Goal: Download file/media

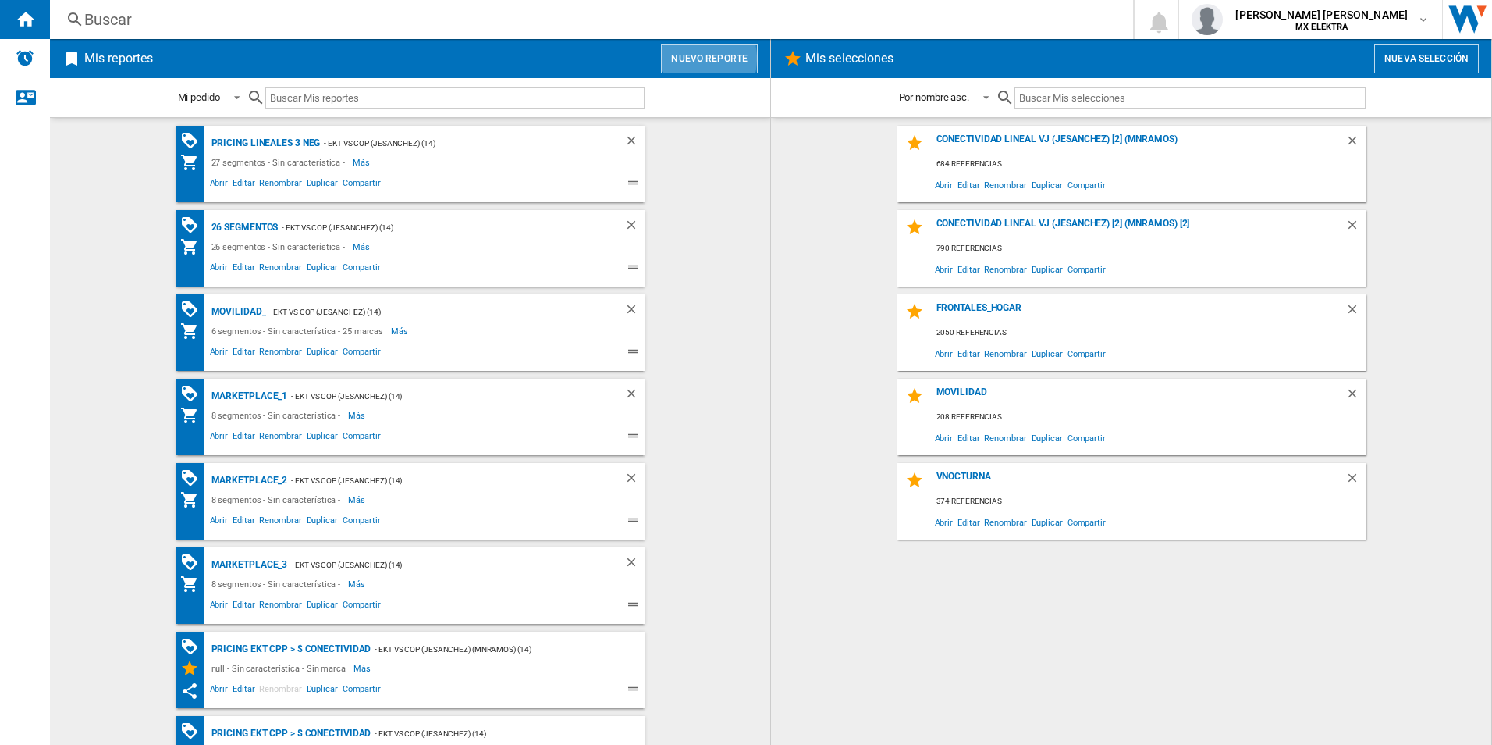
click at [692, 59] on button "Nuevo reporte" at bounding box center [709, 59] width 97 height 30
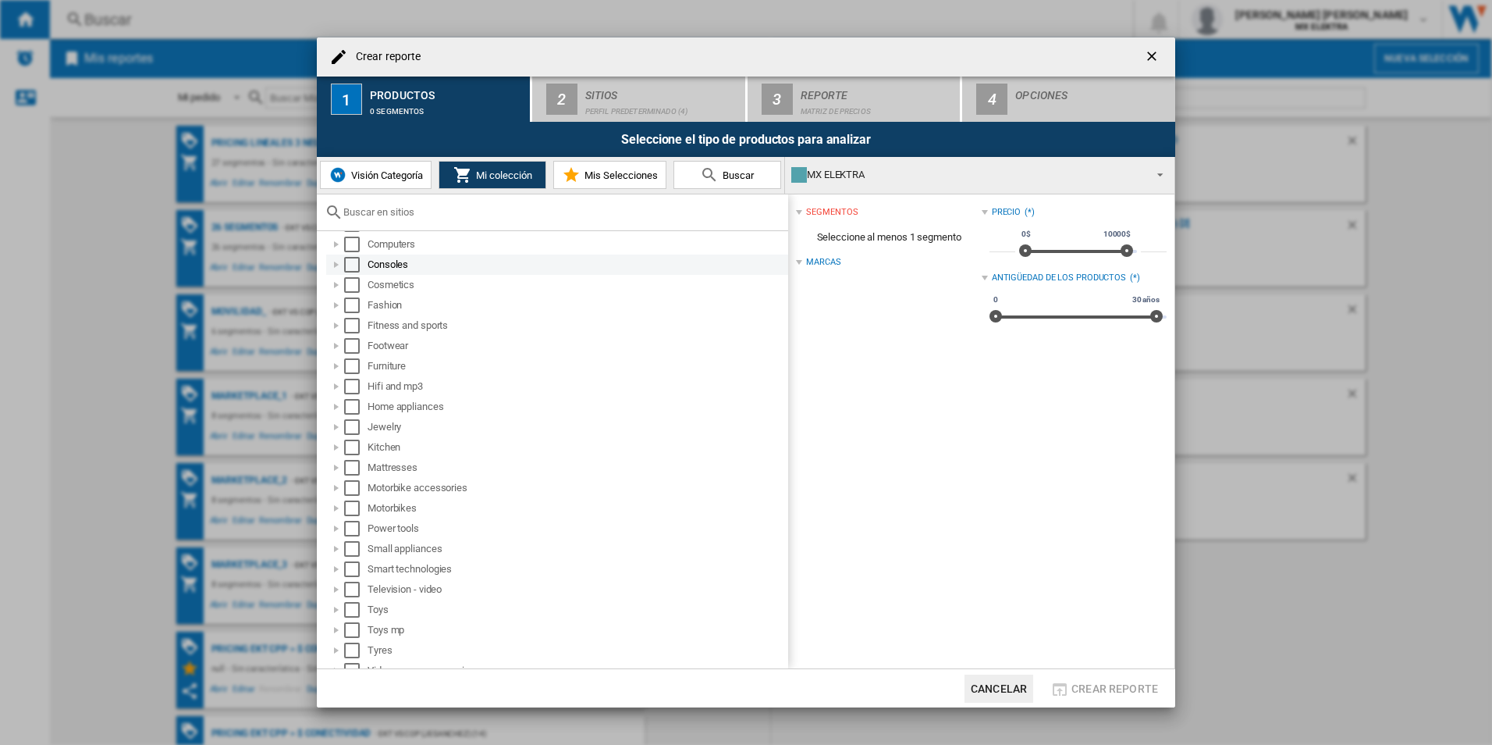
scroll to position [40, 0]
click at [357, 330] on div "Select" at bounding box center [352, 331] width 16 height 16
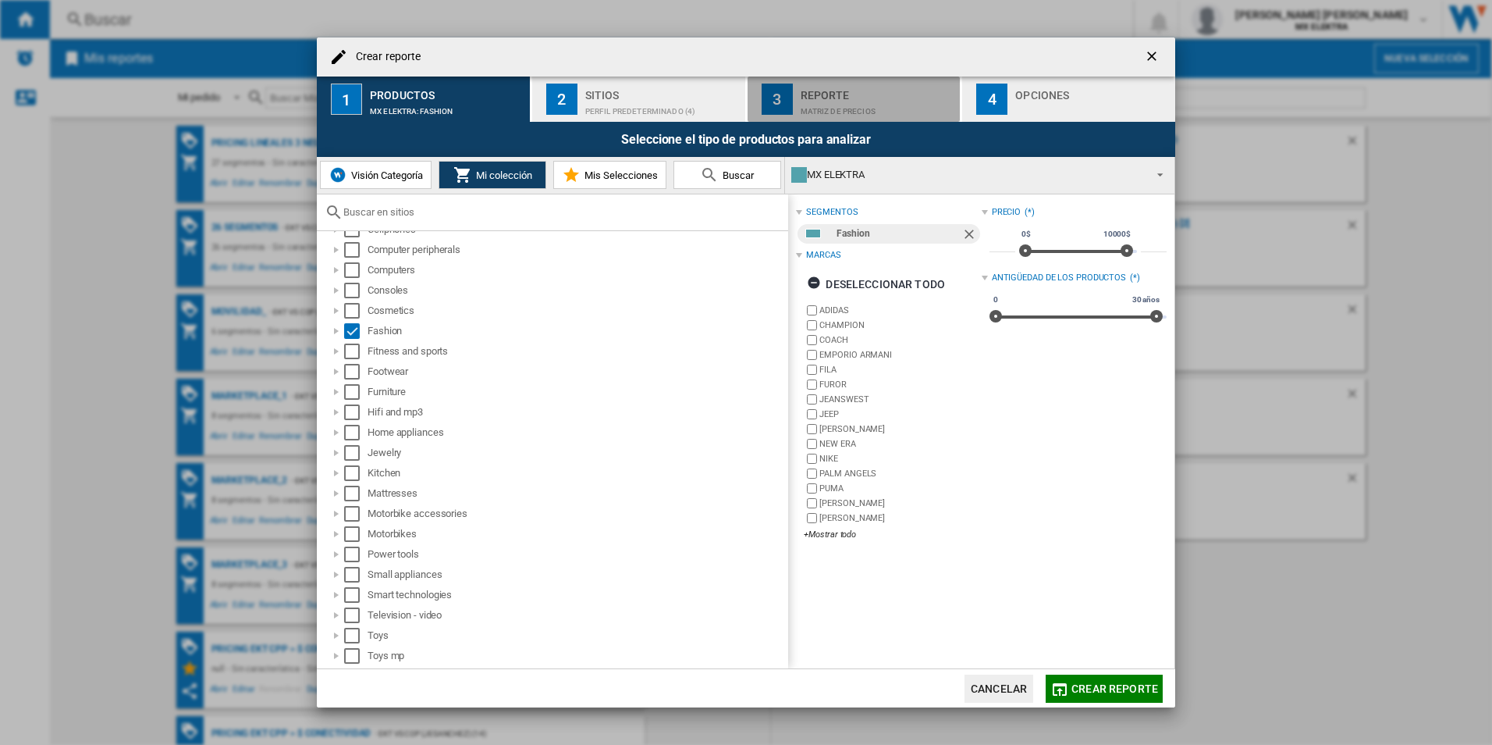
click at [842, 100] on div "Matriz de precios" at bounding box center [878, 107] width 154 height 16
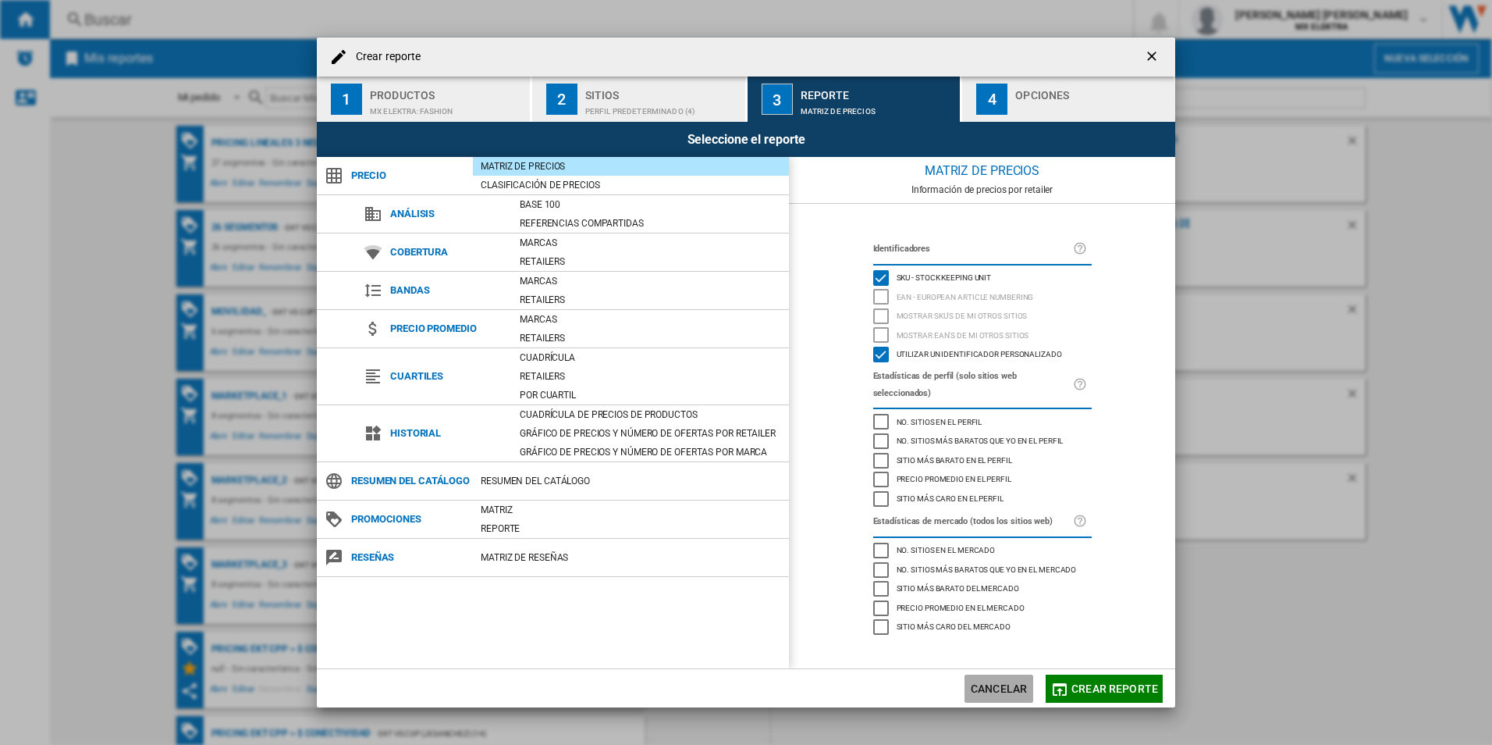
click at [1003, 681] on button "Cancelar" at bounding box center [999, 688] width 69 height 28
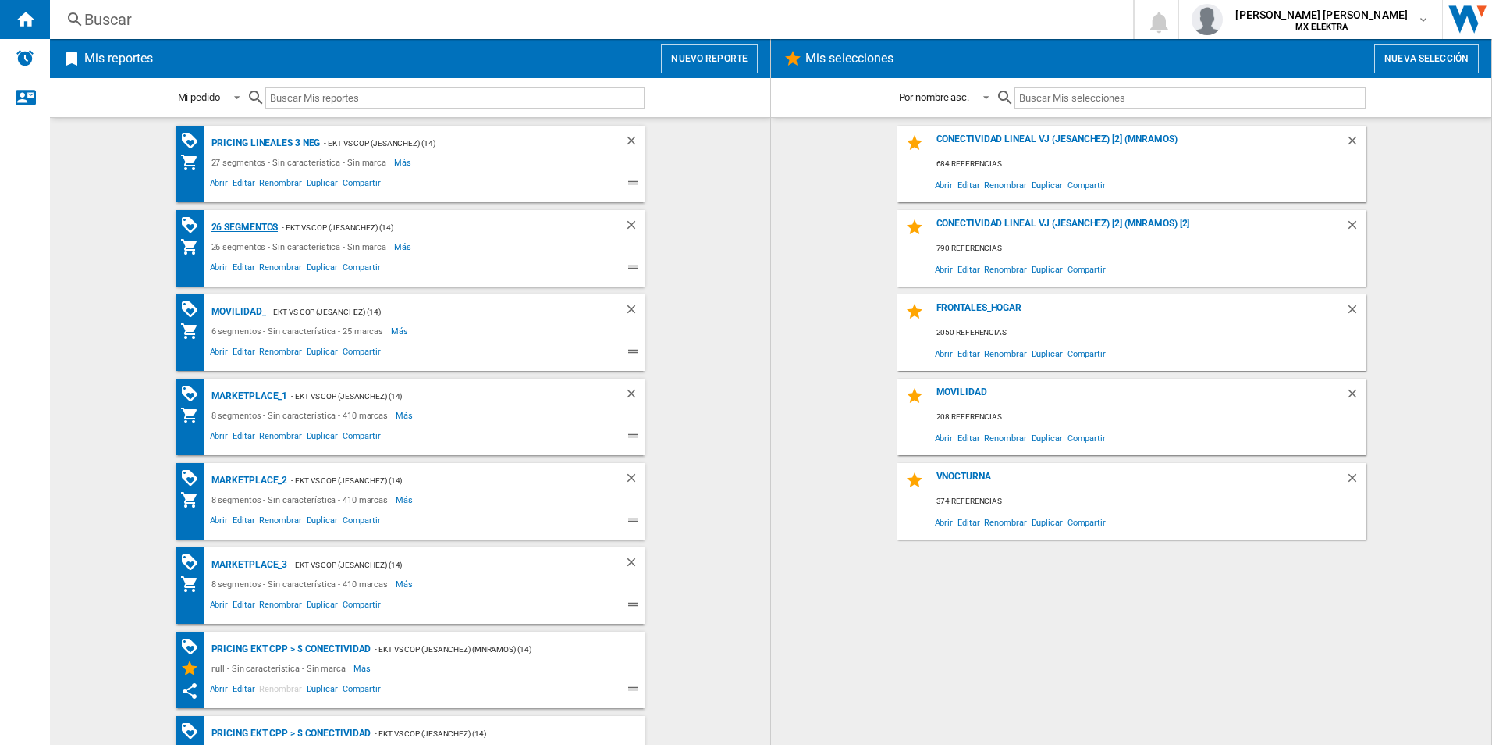
click at [240, 222] on div "26 segmentos" at bounding box center [243, 228] width 71 height 20
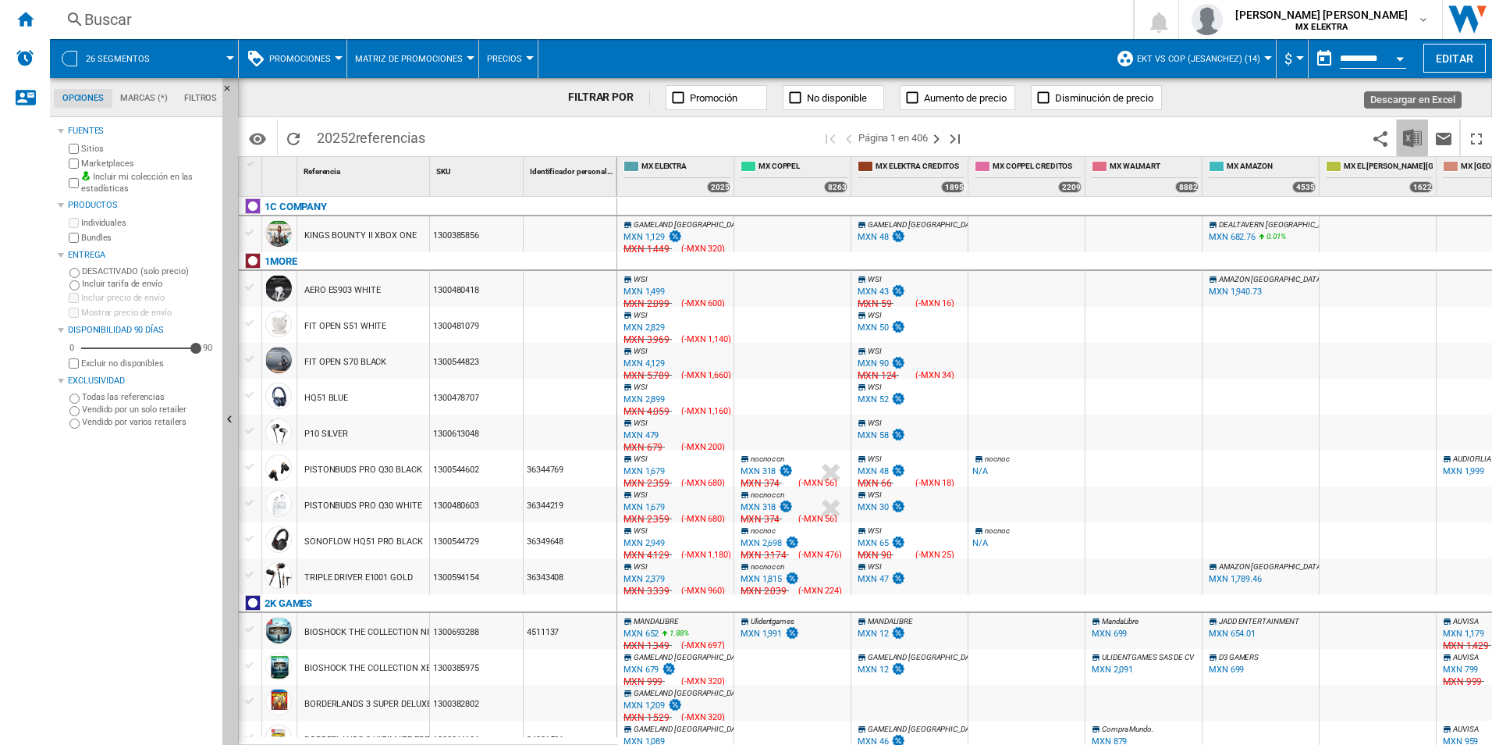
click at [1417, 144] on img "Descargar en Excel" at bounding box center [1412, 138] width 19 height 19
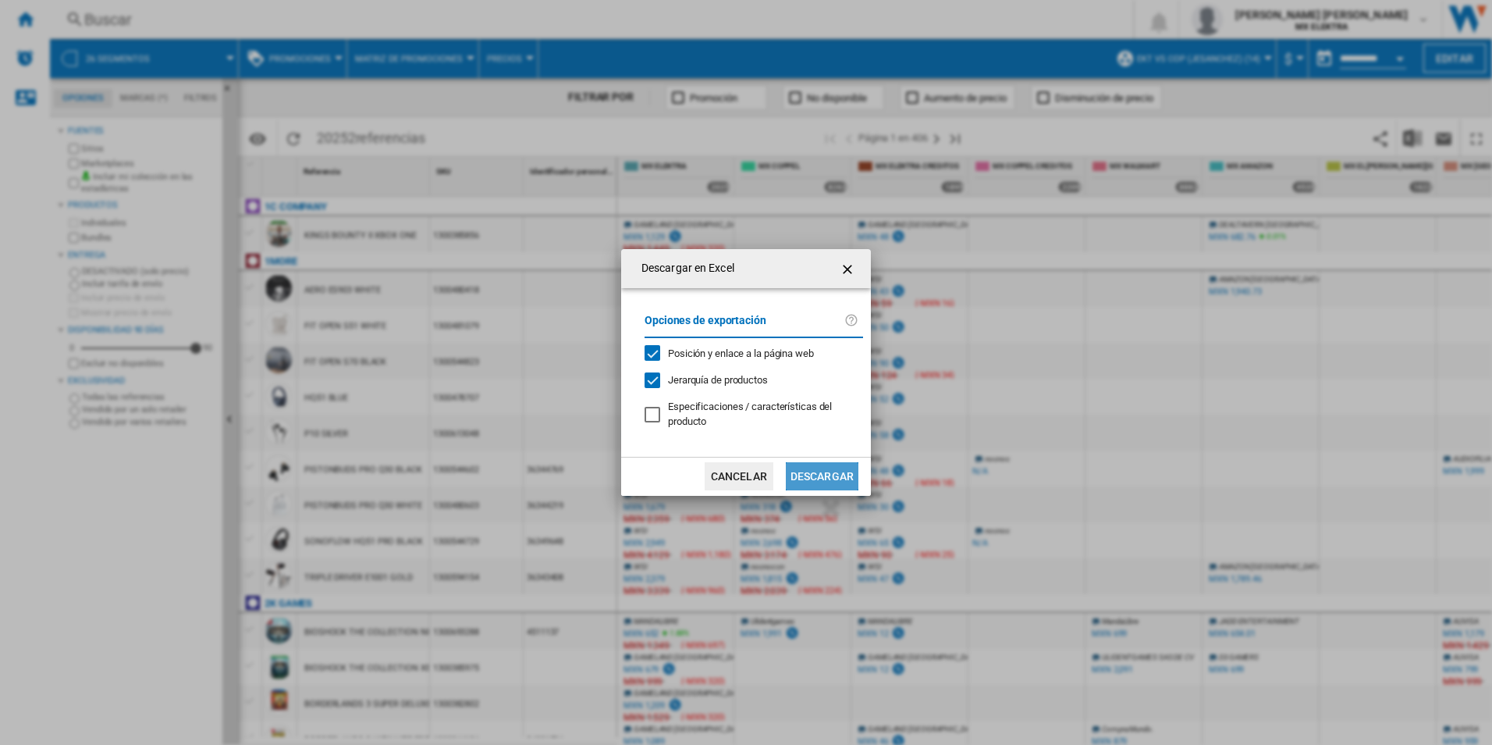
click at [812, 475] on button "Descargar" at bounding box center [822, 476] width 73 height 28
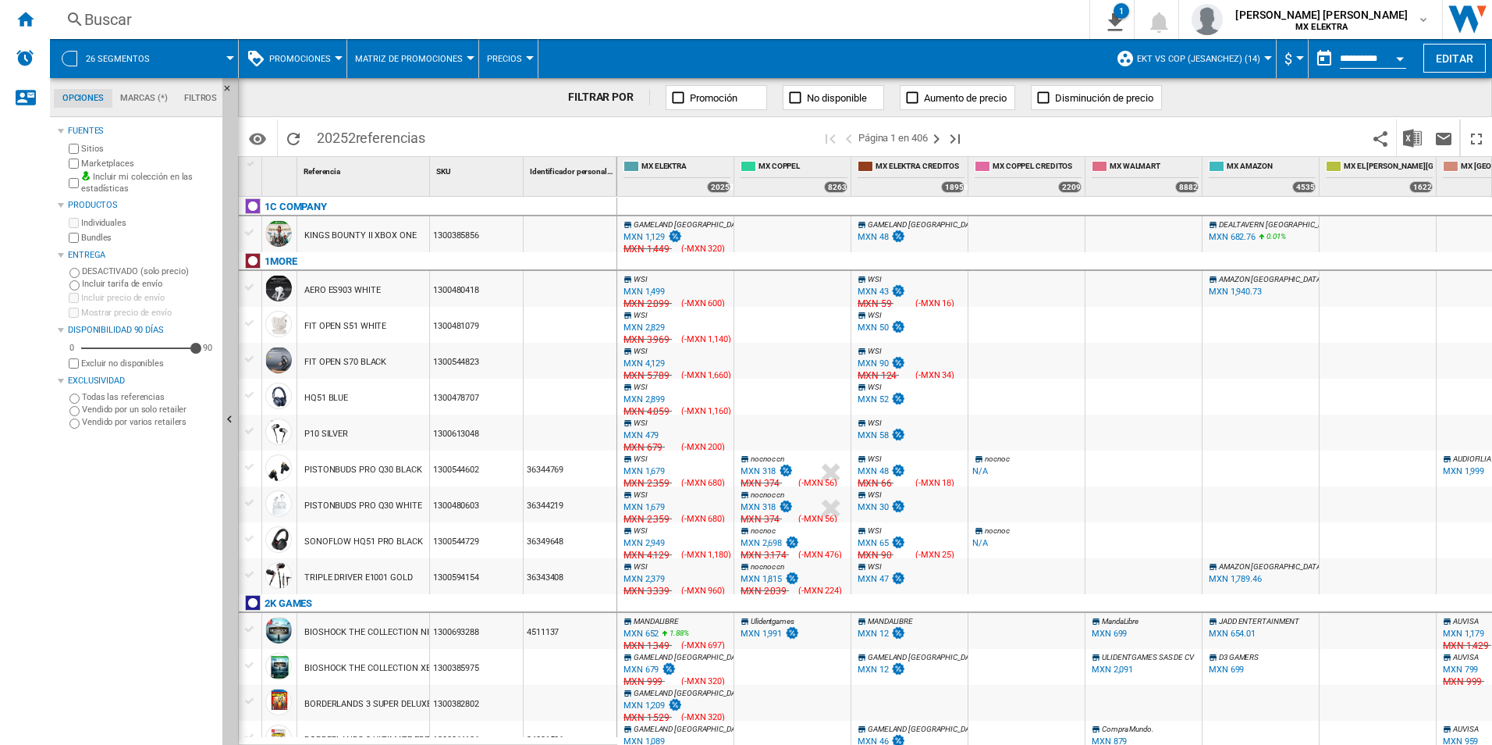
click at [1022, 138] on span at bounding box center [1170, 137] width 389 height 37
